Goal: Understand process/instructions: Learn how to perform a task or action

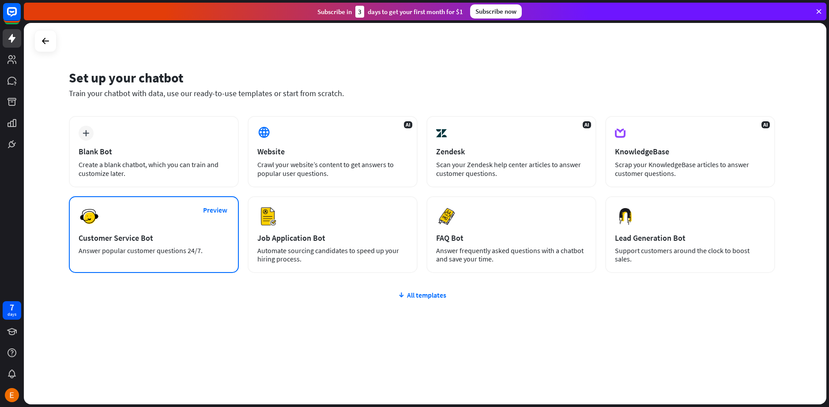
click at [151, 242] on div "Customer Service Bot" at bounding box center [154, 238] width 150 height 10
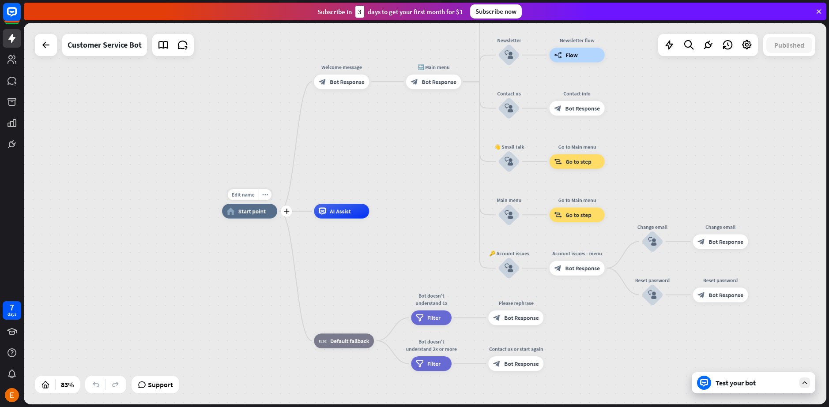
click at [259, 216] on div "home_2 Start point" at bounding box center [249, 211] width 55 height 15
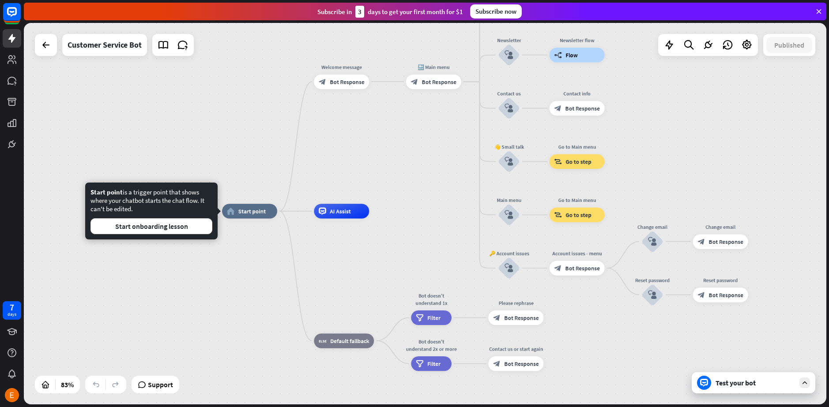
click at [186, 234] on div "Start point is a trigger point that shows where your chatbot starts the chat fl…" at bounding box center [151, 211] width 132 height 57
click at [195, 220] on button "Start onboarding lesson" at bounding box center [151, 226] width 122 height 16
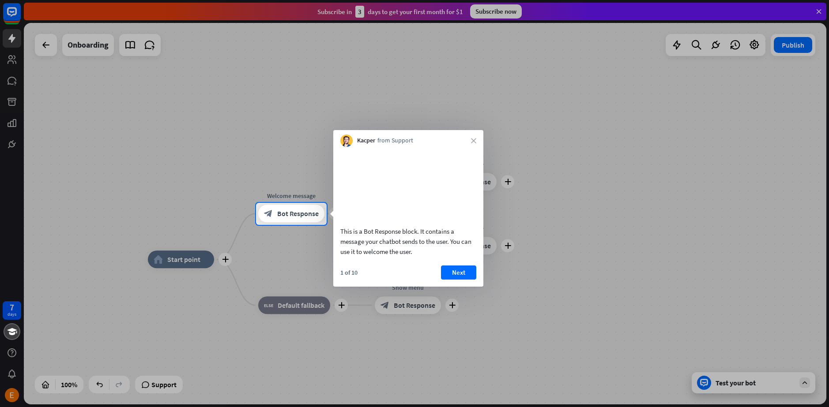
click at [476, 138] on div "Kacper from Support close" at bounding box center [408, 138] width 150 height 17
drag, startPoint x: 471, startPoint y: 139, endPoint x: 467, endPoint y: 142, distance: 5.0
click at [470, 140] on div "Kacper from Support close" at bounding box center [408, 138] width 150 height 17
click at [471, 141] on icon "close" at bounding box center [473, 140] width 5 height 5
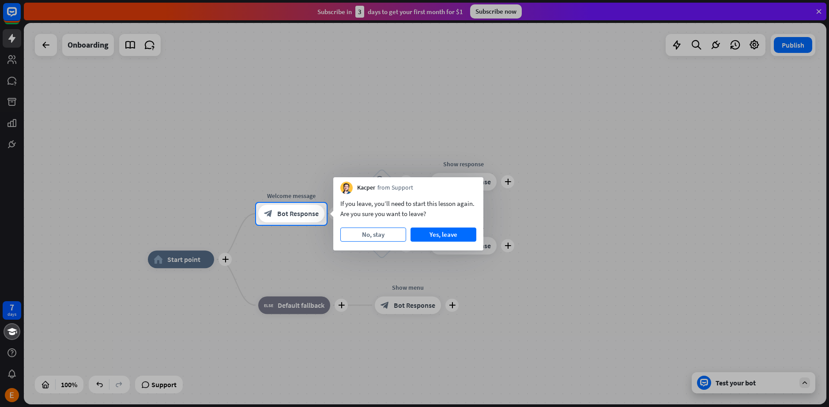
click at [397, 235] on button "No, stay" at bounding box center [373, 235] width 66 height 14
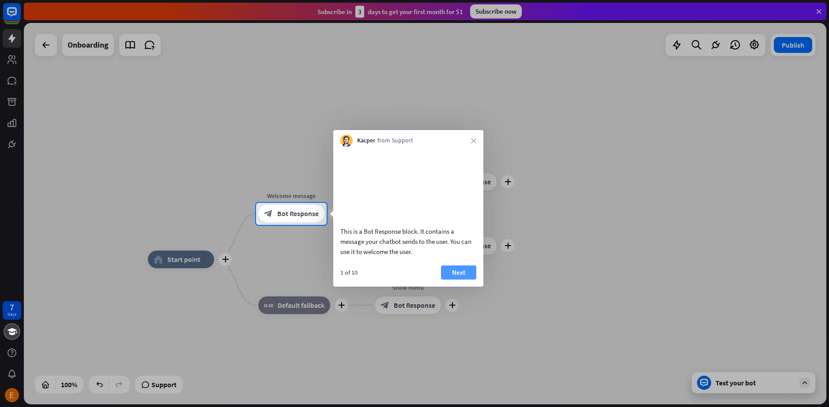
click at [451, 280] on button "Next" at bounding box center [458, 273] width 35 height 14
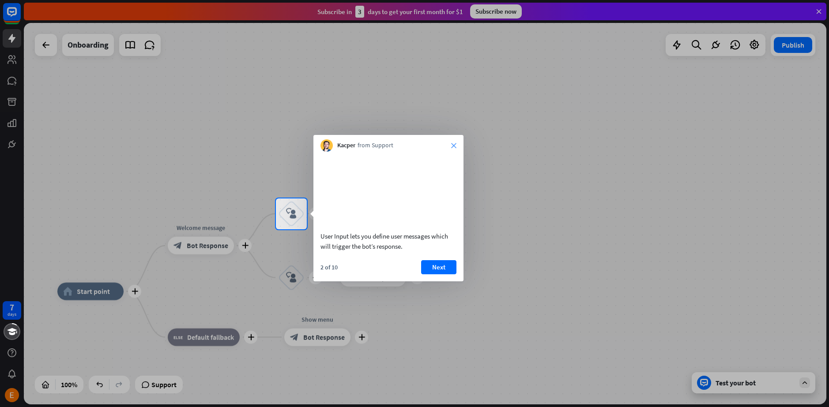
click at [452, 146] on icon "close" at bounding box center [453, 145] width 5 height 5
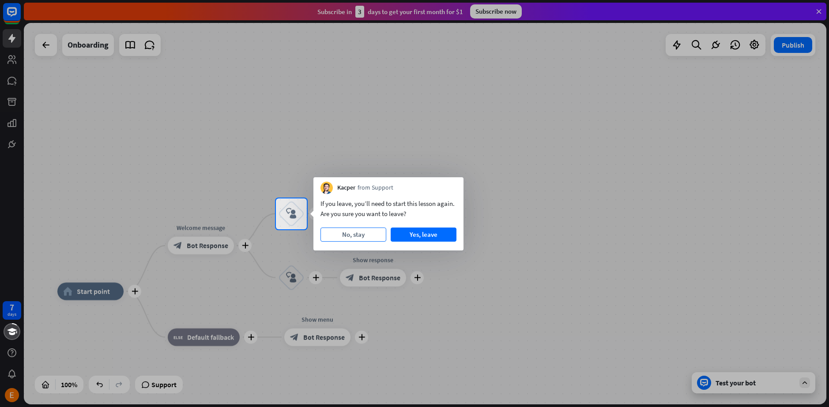
click at [378, 236] on button "No, stay" at bounding box center [353, 235] width 66 height 14
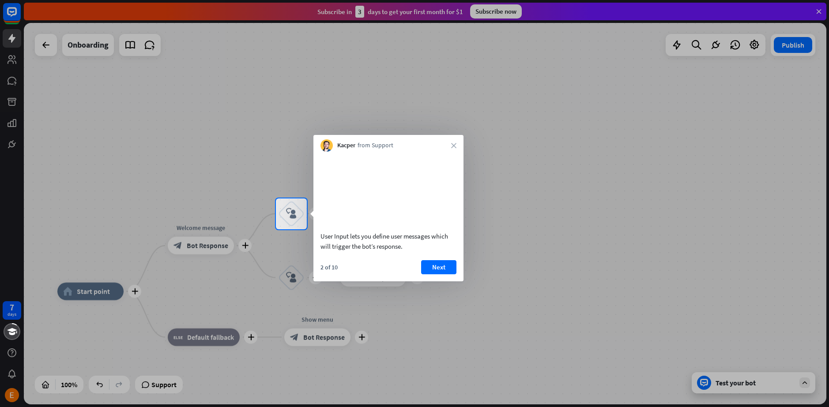
click at [452, 142] on div "Kacper from Support close" at bounding box center [388, 143] width 150 height 17
click at [453, 146] on icon "close" at bounding box center [453, 145] width 5 height 5
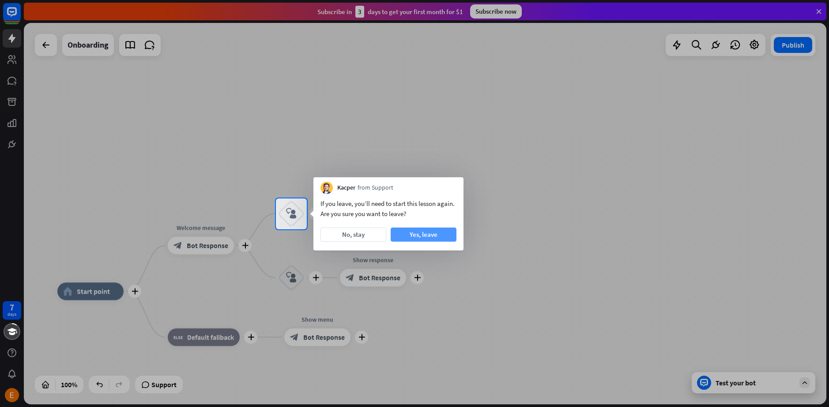
click at [432, 238] on button "Yes, leave" at bounding box center [424, 235] width 66 height 14
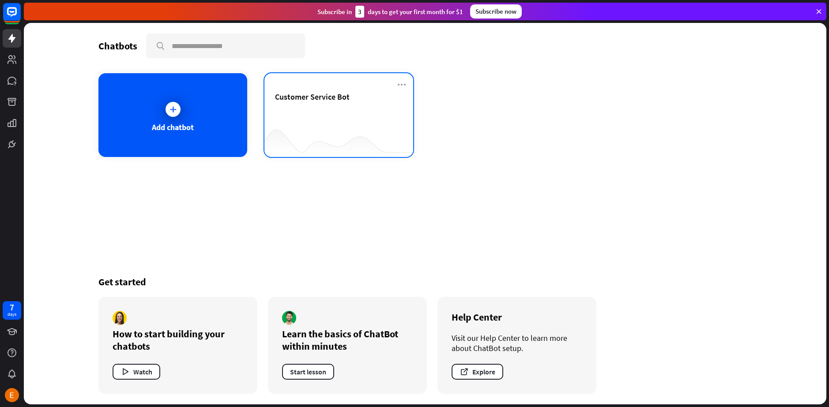
click at [327, 112] on div "Customer Service Bot" at bounding box center [339, 107] width 128 height 31
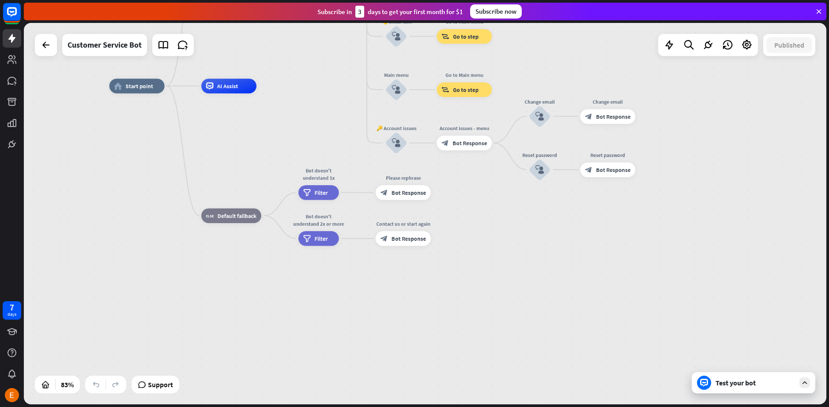
drag, startPoint x: 425, startPoint y: 261, endPoint x: 310, endPoint y: 125, distance: 178.1
click at [310, 125] on div "home_2 Start point Welcome message block_bot_response Bot Response 🔙 Main menu …" at bounding box center [443, 245] width 669 height 318
